Goal: Task Accomplishment & Management: Manage account settings

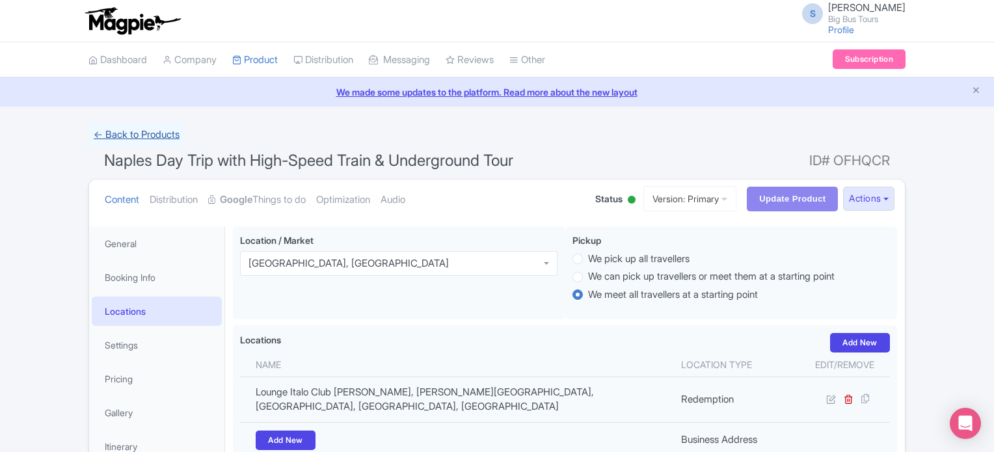
click at [142, 134] on link "← Back to Products" at bounding box center [136, 134] width 96 height 25
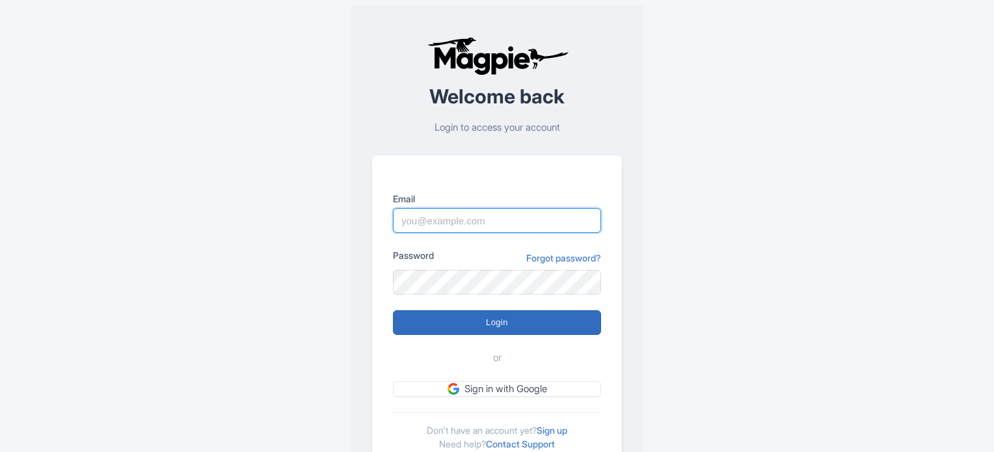
type input "[EMAIL_ADDRESS][DOMAIN_NAME]"
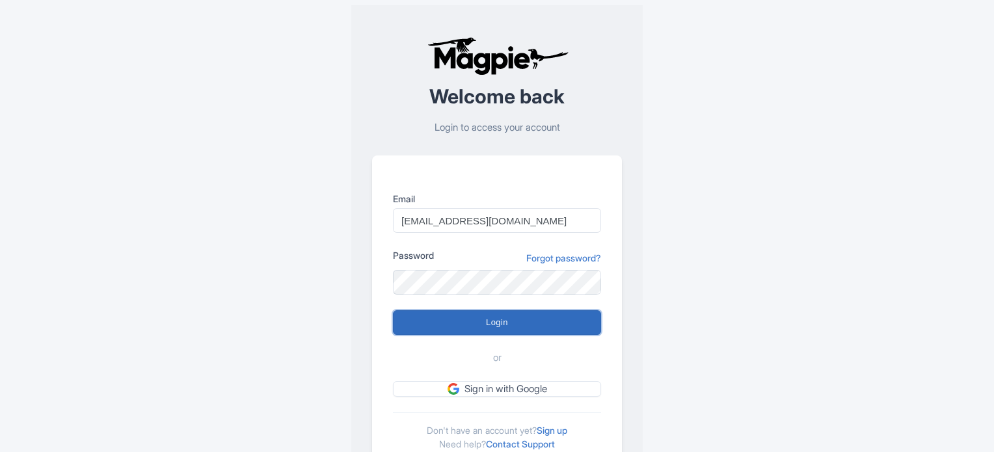
click at [508, 318] on input "Login" at bounding box center [497, 322] width 208 height 25
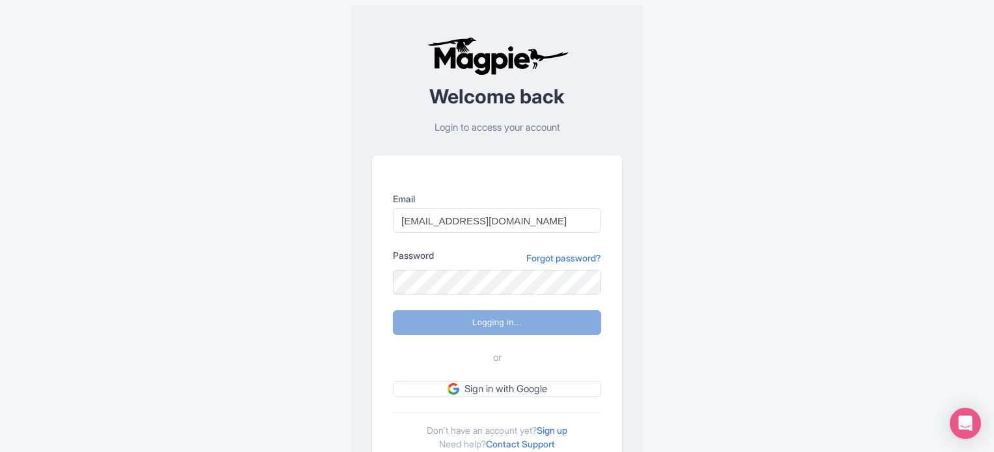
type input "Logging in..."
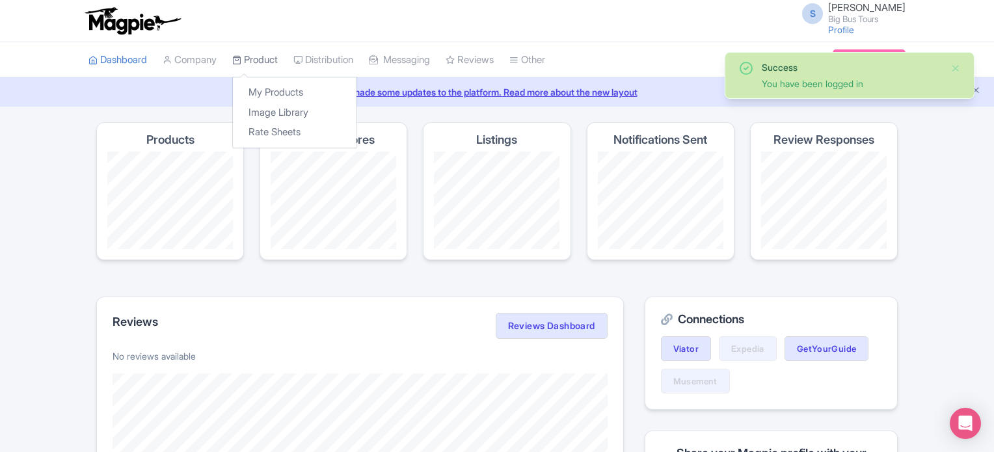
click at [265, 58] on link "Product" at bounding box center [255, 60] width 46 height 36
click at [289, 90] on link "My Products" at bounding box center [295, 93] width 124 height 20
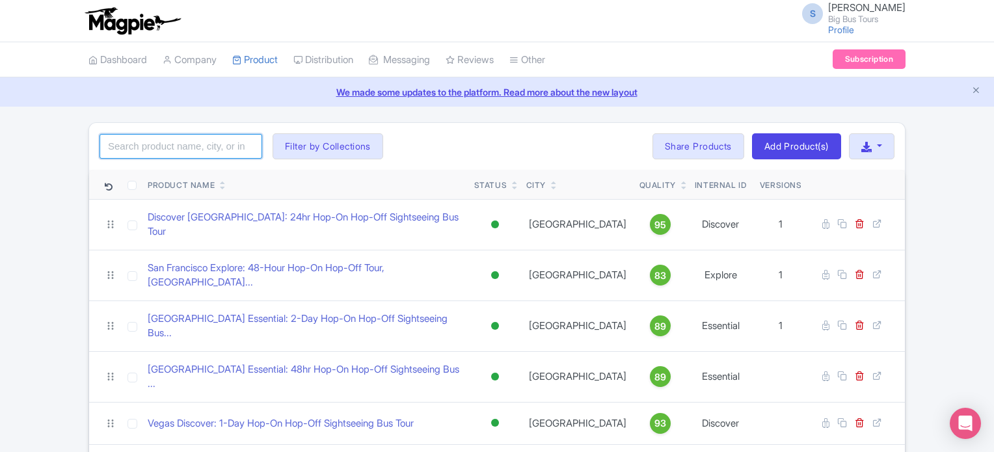
click at [231, 135] on input "search" at bounding box center [180, 146] width 163 height 25
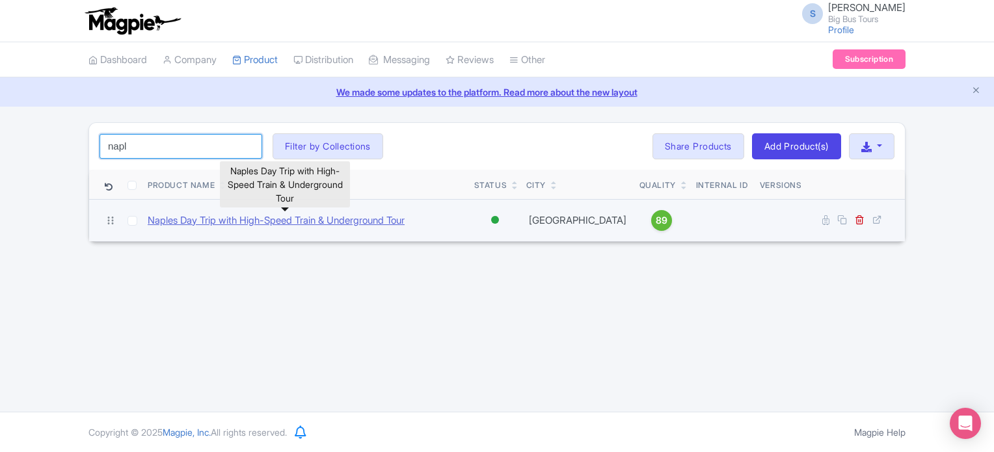
type input "napl"
click at [293, 218] on link "Naples Day Trip with High-Speed Train & Underground Tour" at bounding box center [276, 220] width 257 height 15
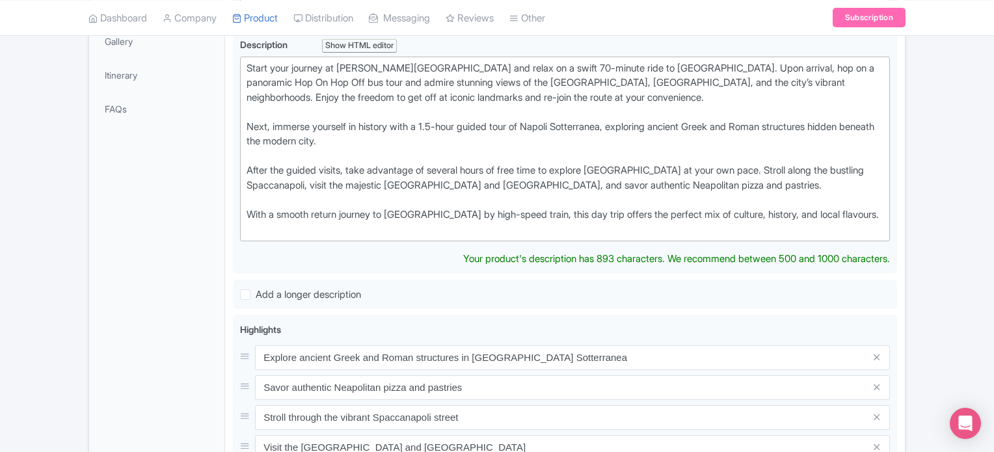
scroll to position [46, 0]
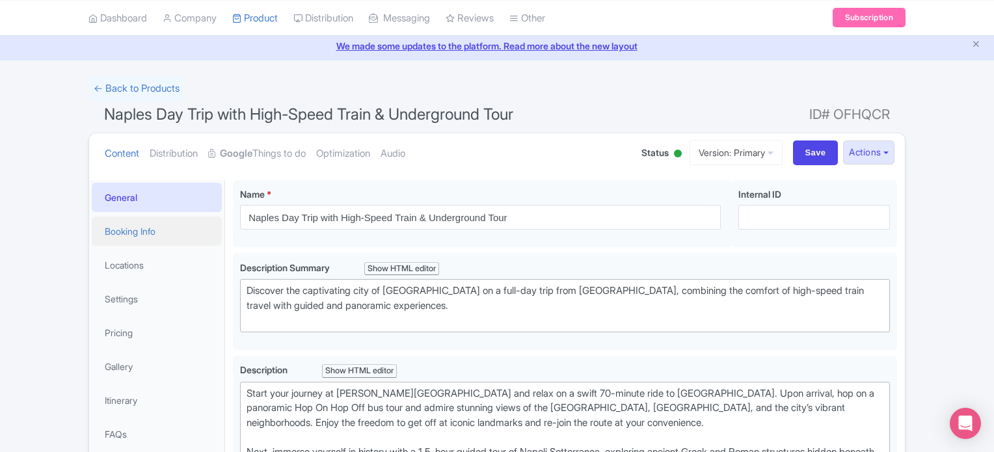
click at [170, 223] on link "Booking Info" at bounding box center [157, 231] width 130 height 29
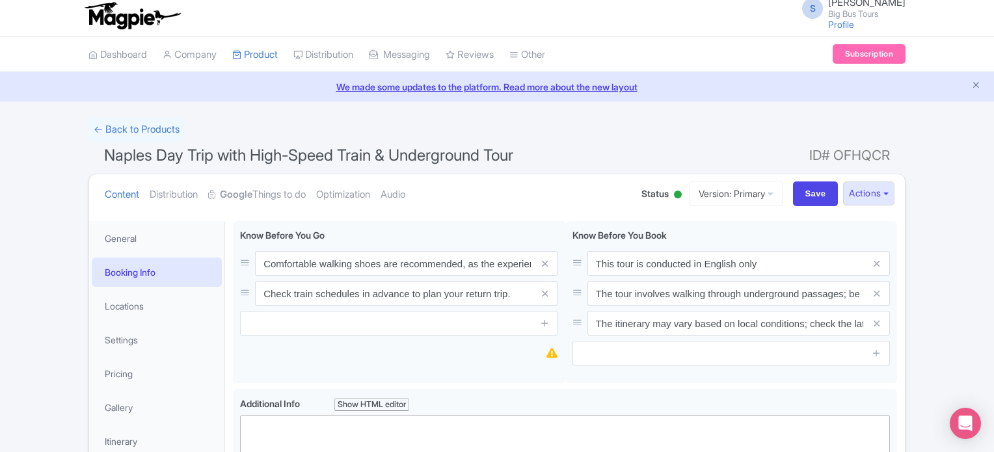
scroll to position [0, 0]
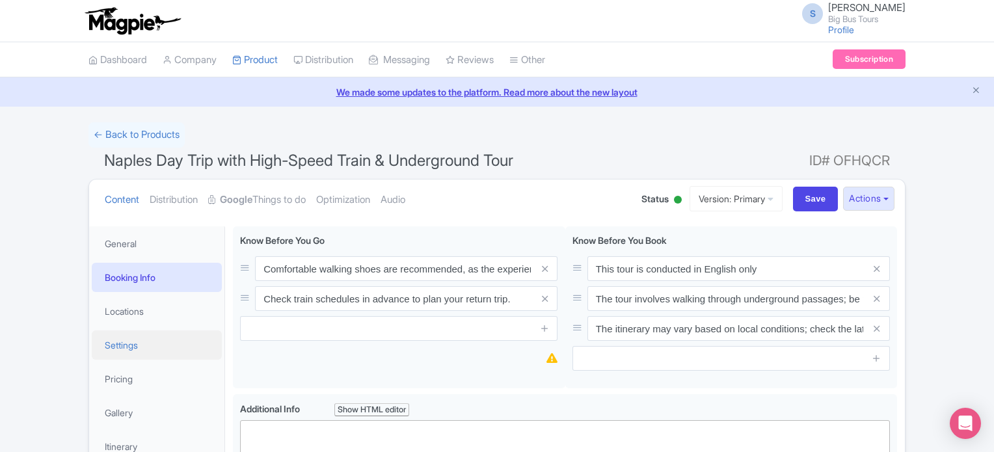
click at [151, 345] on link "Settings" at bounding box center [157, 344] width 130 height 29
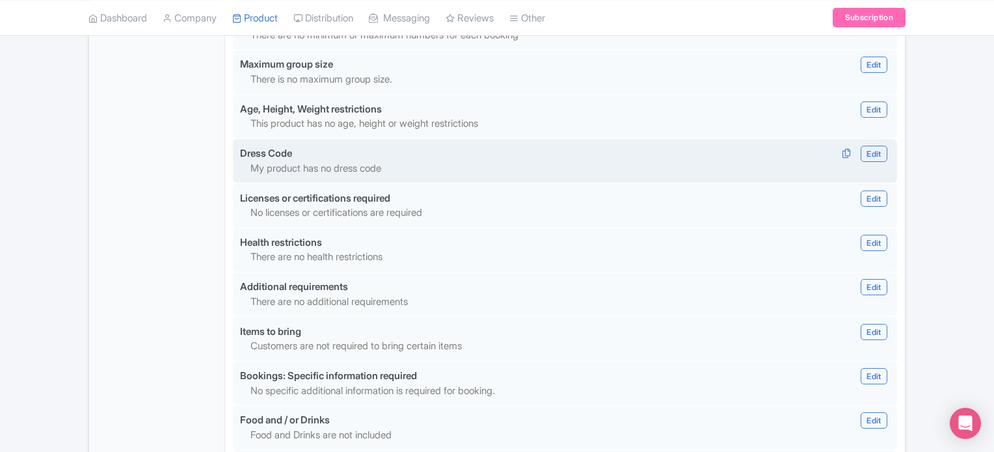
scroll to position [1222, 0]
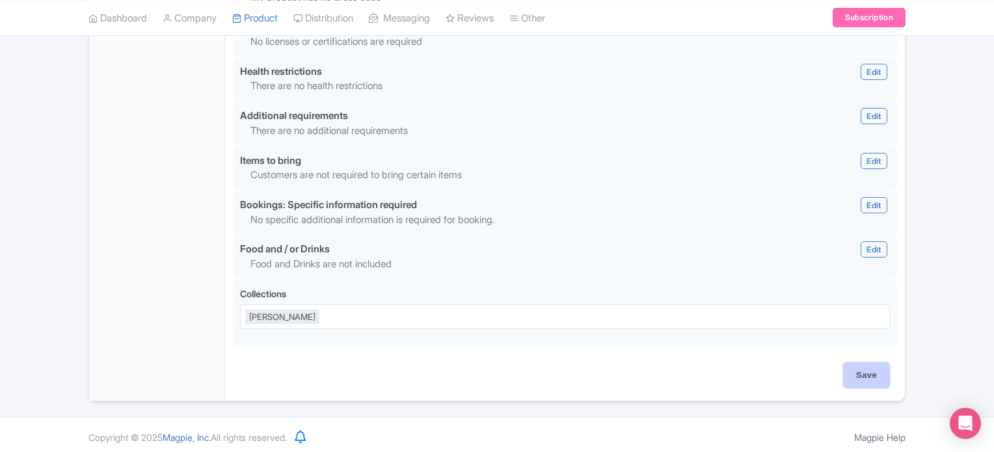
click at [872, 374] on input "Save" at bounding box center [866, 375] width 46 height 25
type input "Saving..."
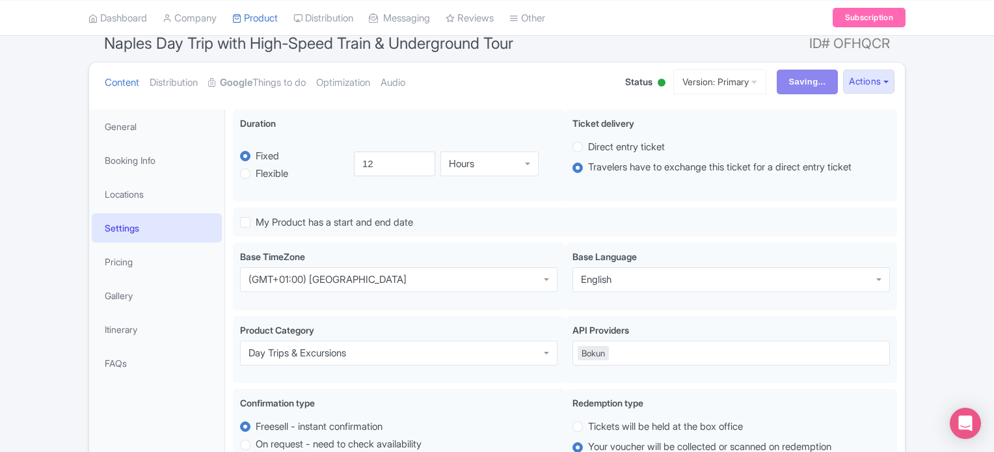
scroll to position [0, 0]
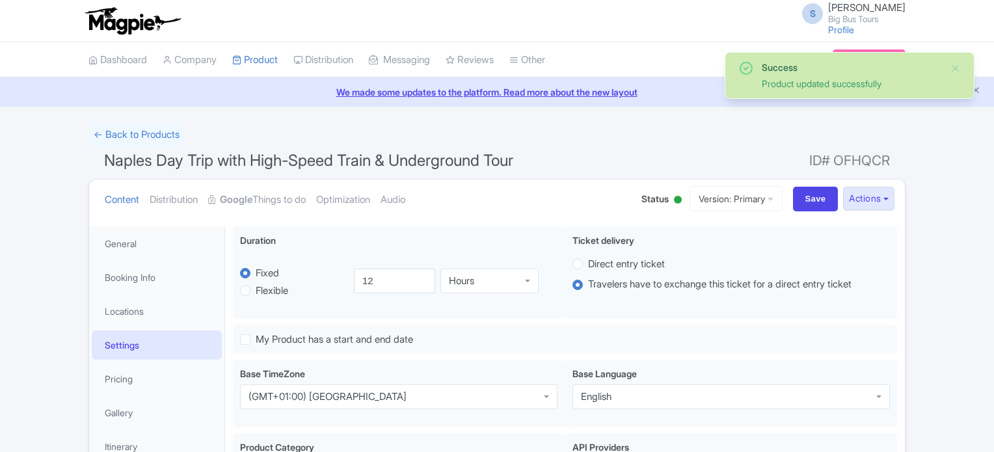
scroll to position [226, 0]
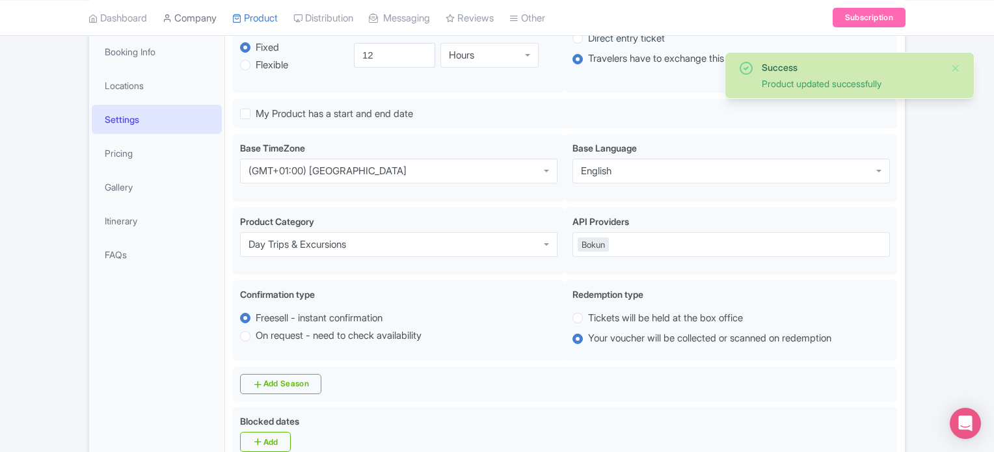
click at [179, 15] on link "Company" at bounding box center [190, 18] width 54 height 36
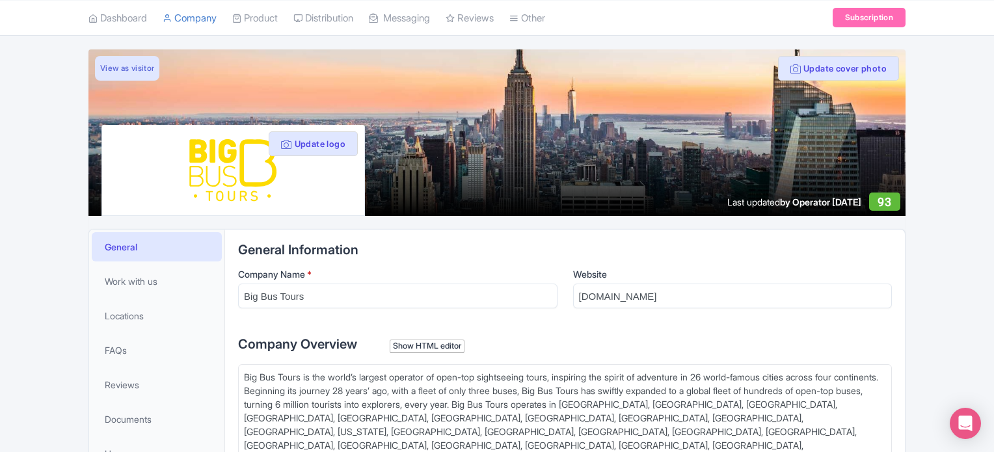
scroll to position [260, 0]
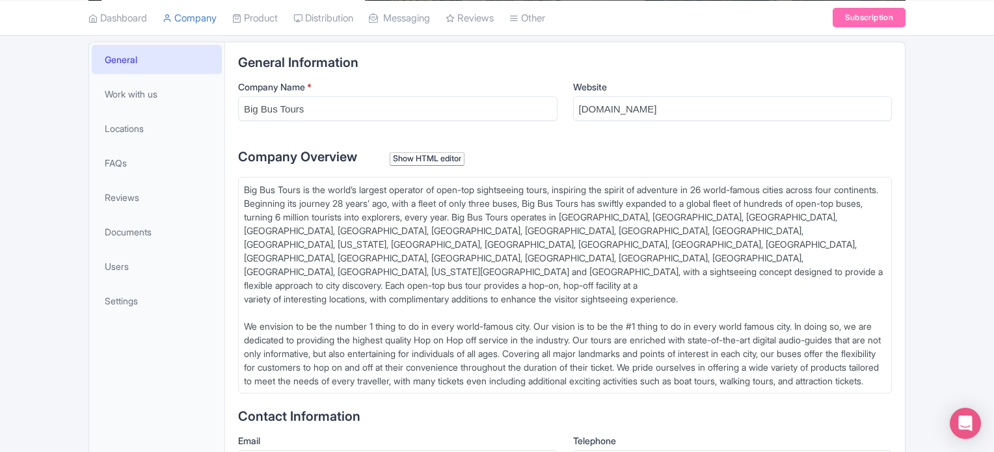
click at [148, 281] on li "Users" at bounding box center [156, 266] width 135 height 34
click at [150, 270] on link "Users" at bounding box center [157, 266] width 130 height 29
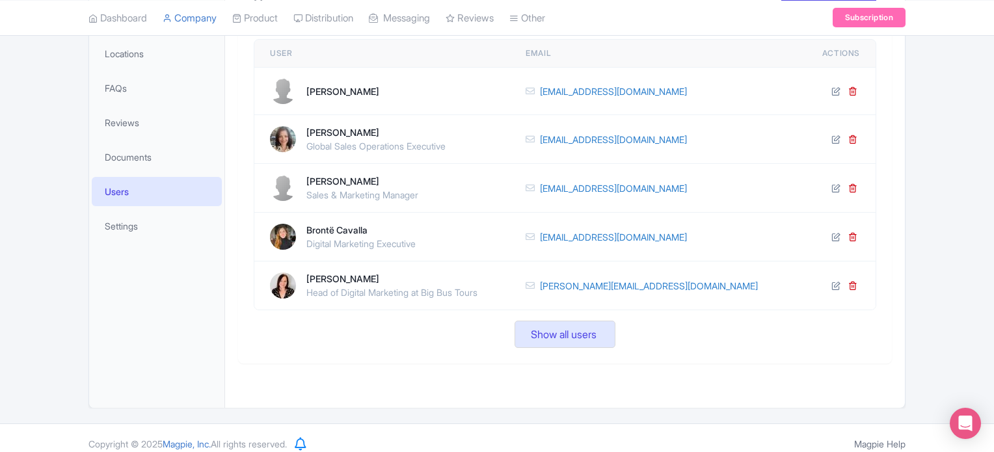
scroll to position [344, 0]
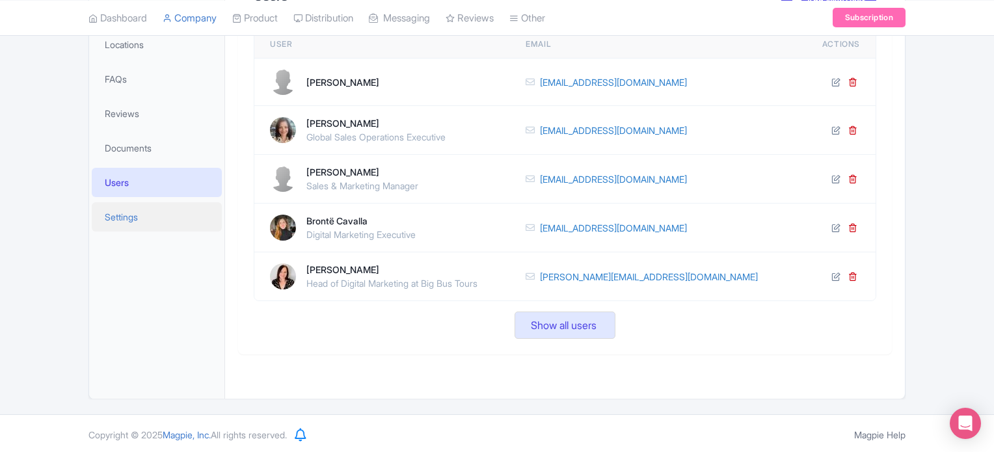
click at [154, 220] on link "Settings" at bounding box center [157, 216] width 130 height 29
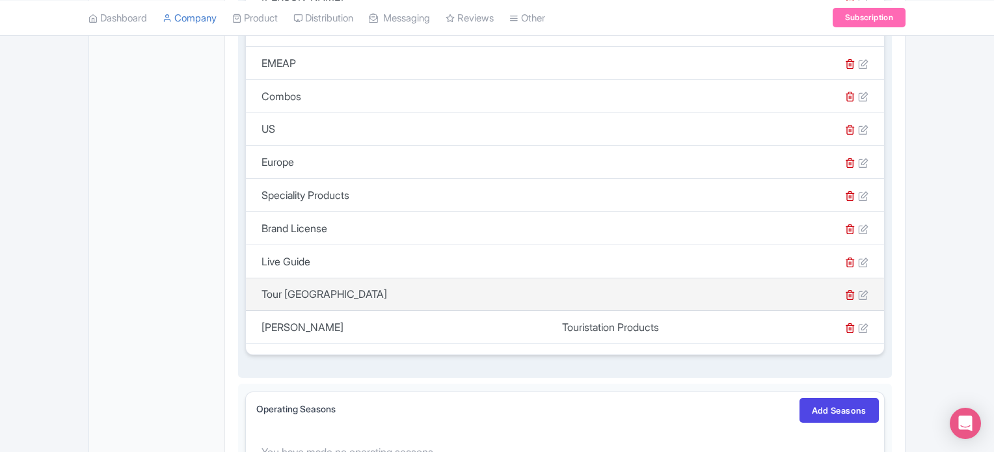
scroll to position [734, 0]
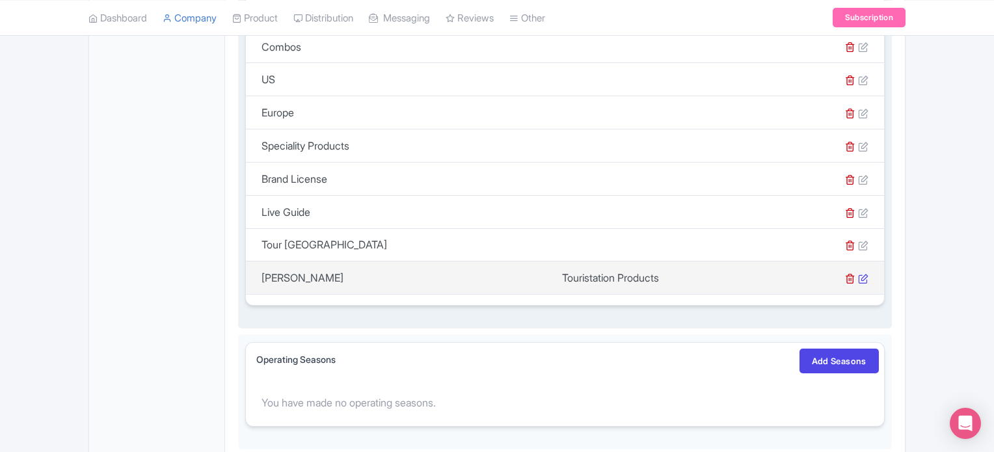
click at [864, 273] on icon at bounding box center [863, 278] width 10 height 10
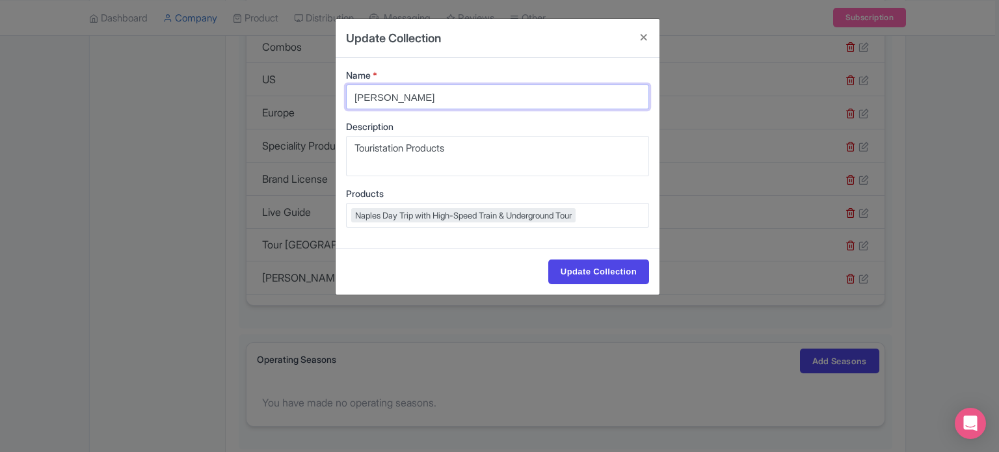
drag, startPoint x: 403, startPoint y: 91, endPoint x: 159, endPoint y: 114, distance: 244.9
click at [159, 114] on div "Update Collection Name * Sara B. Description Touristation Products Products Nap…" at bounding box center [499, 226] width 999 height 452
type input "Touristation"
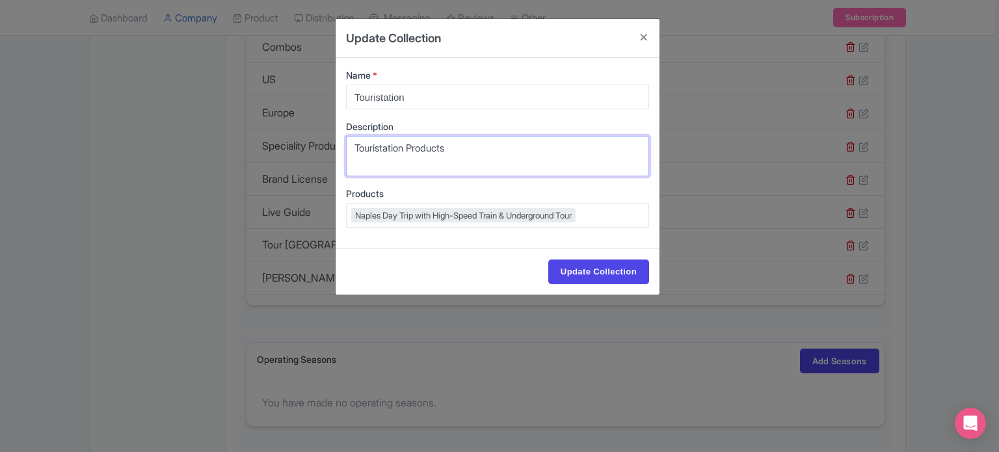
drag, startPoint x: 574, startPoint y: 149, endPoint x: 209, endPoint y: 161, distance: 365.0
click at [210, 161] on div "Update Collection Name * Touristation Description Touristation Products Product…" at bounding box center [499, 226] width 999 height 452
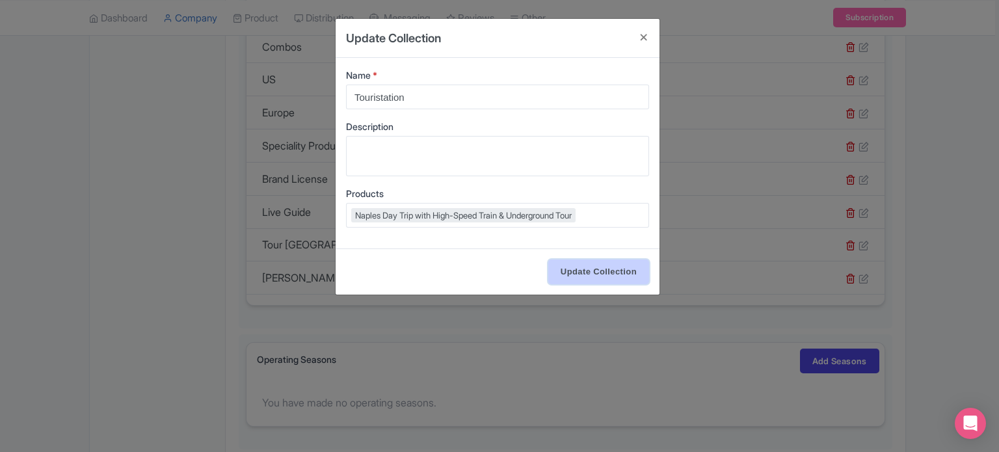
click at [562, 267] on input "Update Collection" at bounding box center [598, 271] width 101 height 25
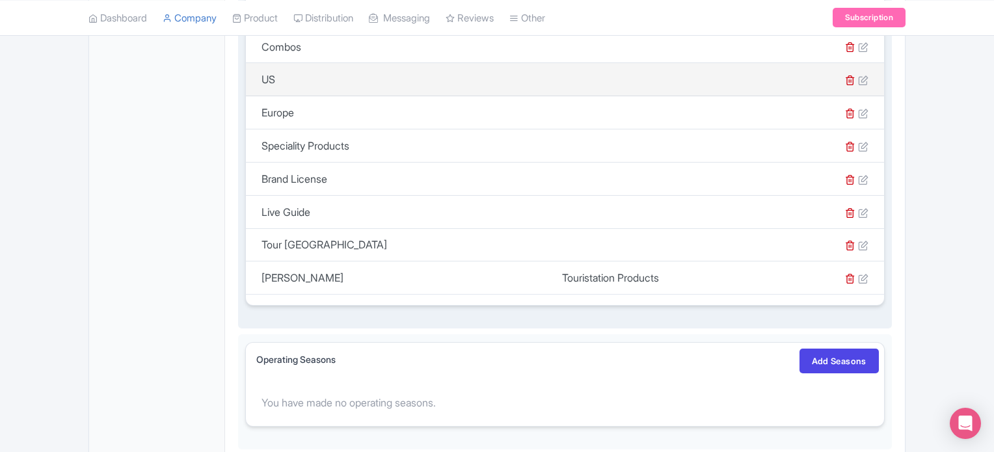
scroll to position [569, 0]
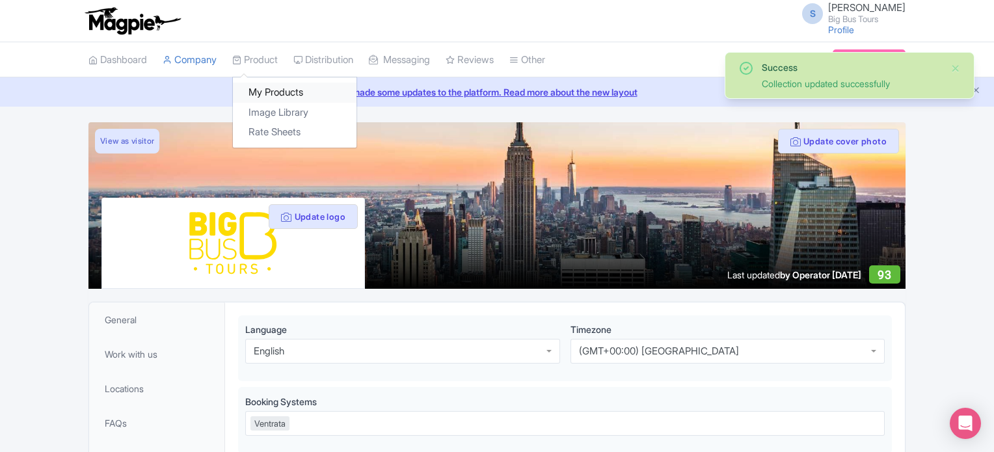
click at [267, 86] on link "My Products" at bounding box center [295, 93] width 124 height 20
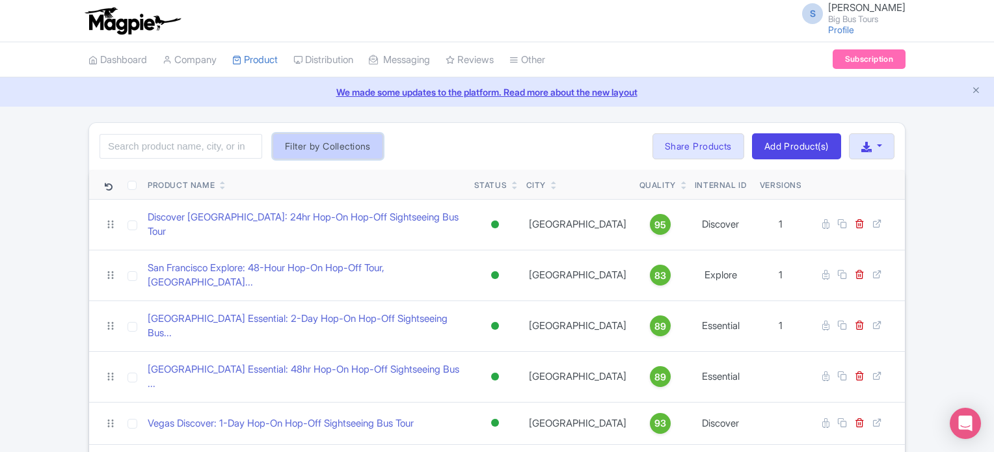
click at [319, 142] on button "Filter by Collections" at bounding box center [327, 146] width 111 height 26
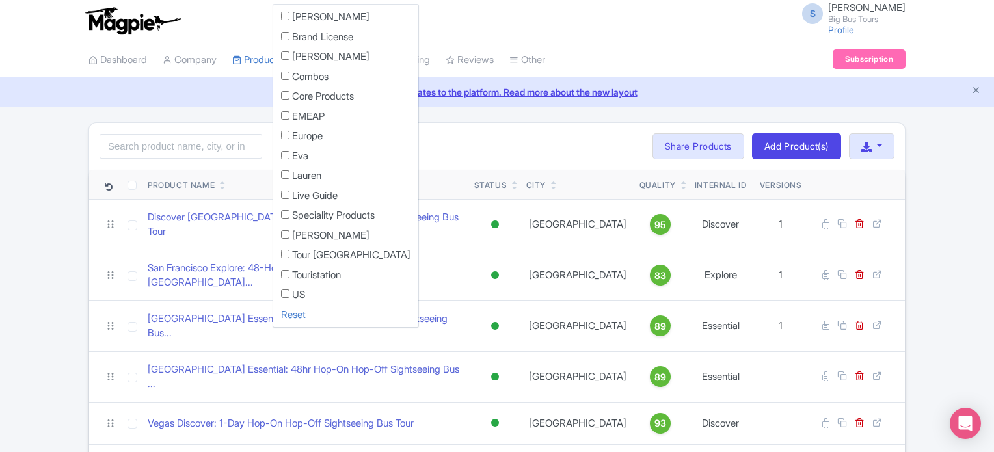
click at [320, 274] on label "Touristation" at bounding box center [316, 275] width 49 height 15
click at [289, 274] on input "Touristation" at bounding box center [285, 274] width 8 height 8
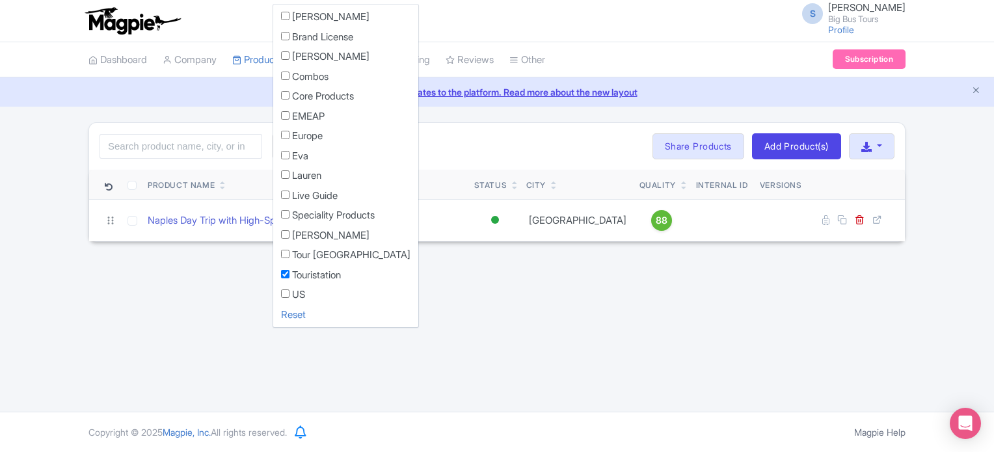
click at [323, 274] on label "Touristation" at bounding box center [316, 275] width 49 height 15
click at [289, 274] on input "Touristation" at bounding box center [285, 274] width 8 height 8
checkbox input "false"
click at [237, 149] on input "search" at bounding box center [180, 146] width 163 height 25
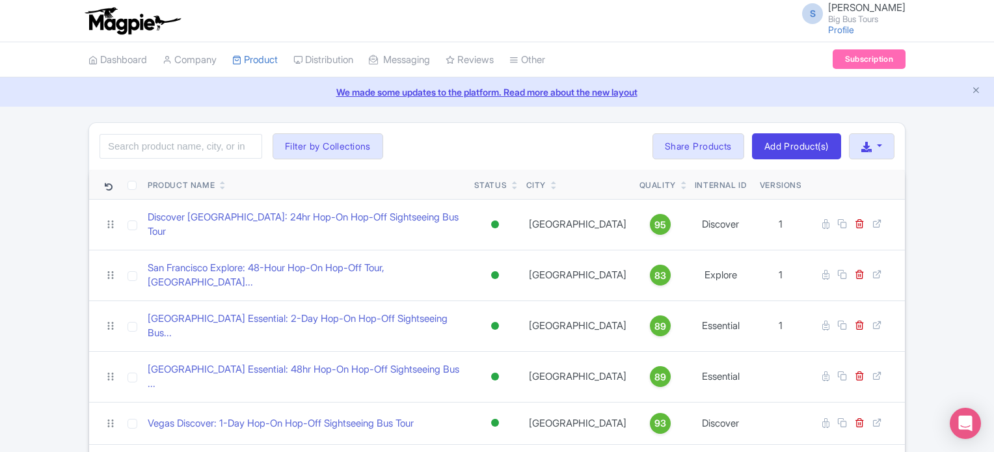
click at [974, 89] on icon "Close announcement" at bounding box center [976, 90] width 10 height 10
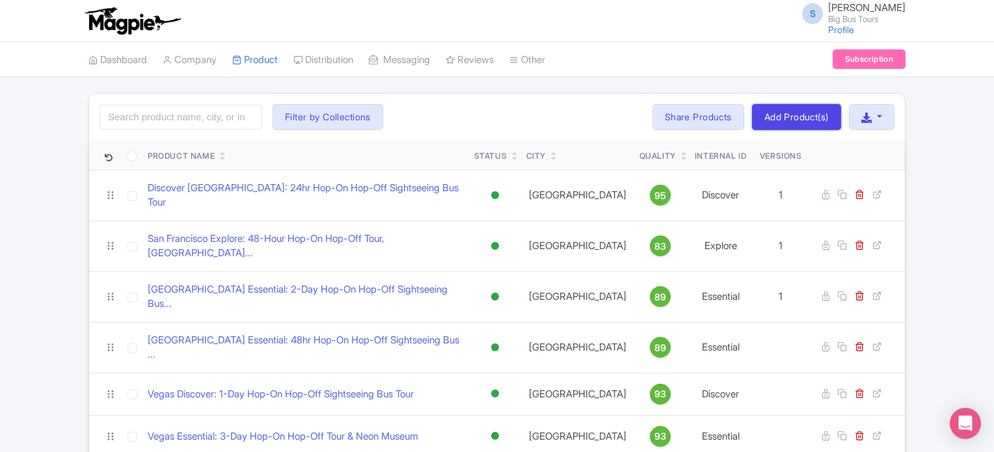
click at [799, 110] on link "Add Product(s)" at bounding box center [796, 117] width 89 height 26
